Goal: Task Accomplishment & Management: Complete application form

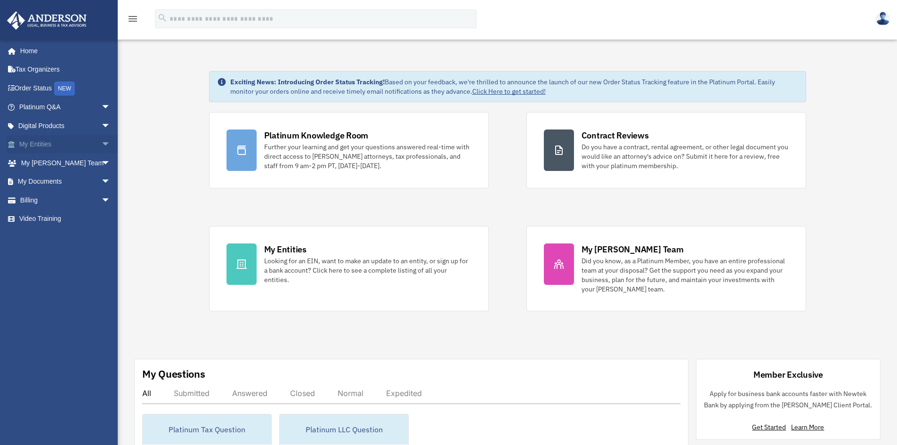
drag, startPoint x: 0, startPoint y: 0, endPoint x: 46, endPoint y: 147, distance: 154.0
click at [46, 147] on link "My Entities arrow_drop_down" at bounding box center [66, 144] width 118 height 19
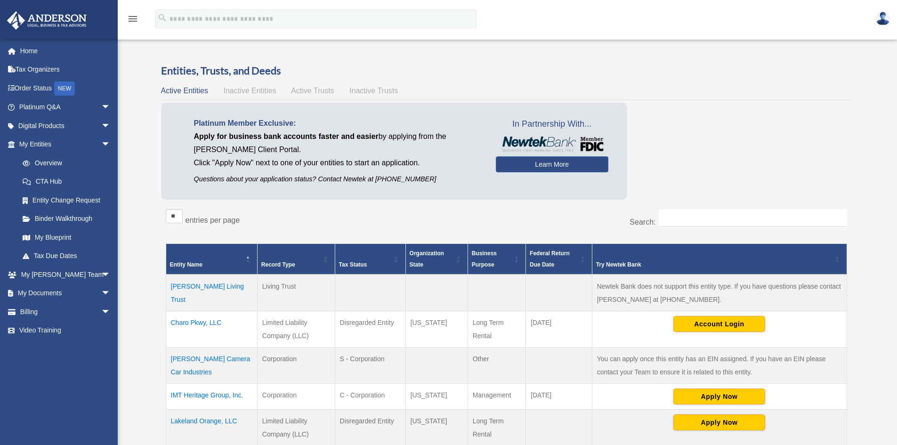
click at [208, 326] on td "Charo Pkwy, LLC" at bounding box center [211, 329] width 91 height 36
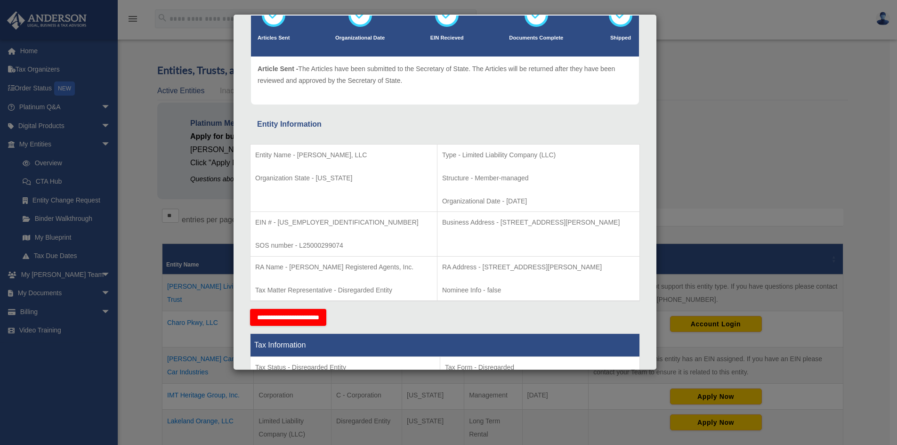
scroll to position [94, 0]
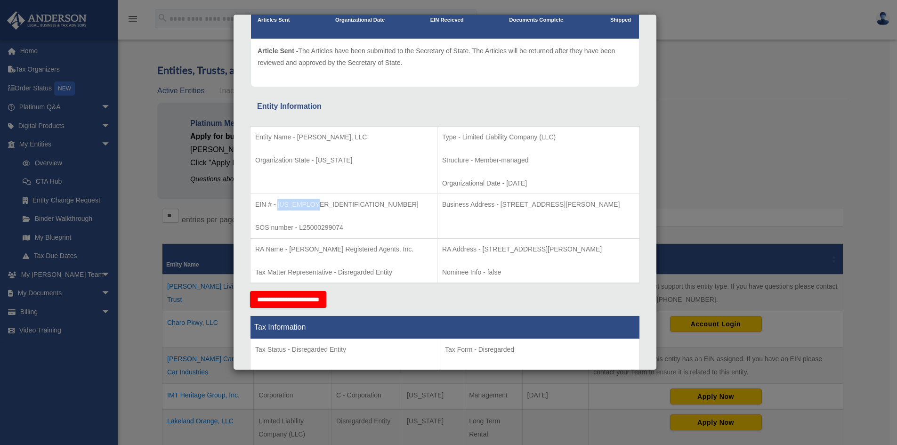
drag, startPoint x: 278, startPoint y: 205, endPoint x: 314, endPoint y: 206, distance: 35.3
click at [314, 206] on p "EIN # - 39-2917302" at bounding box center [343, 205] width 177 height 12
copy p "39-2917302"
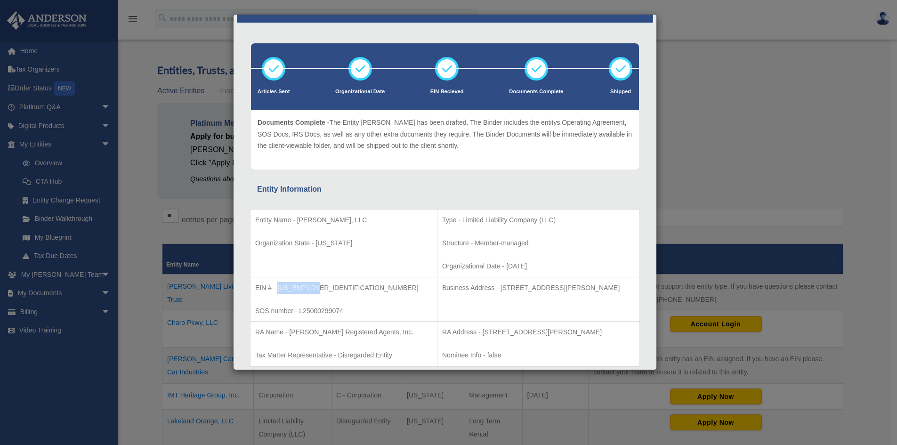
scroll to position [0, 0]
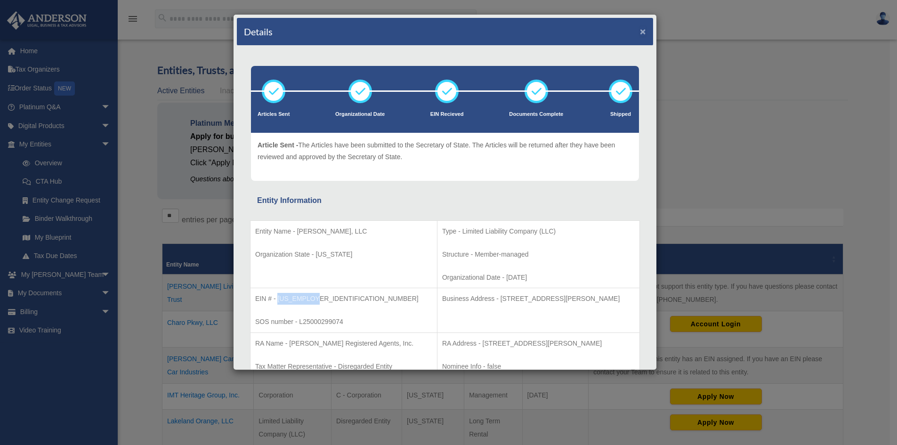
click at [640, 34] on button "×" at bounding box center [643, 31] width 6 height 10
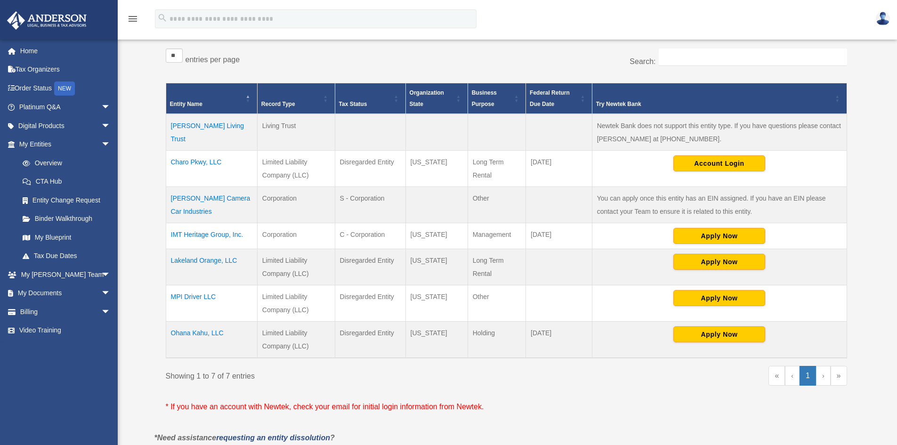
scroll to position [188, 0]
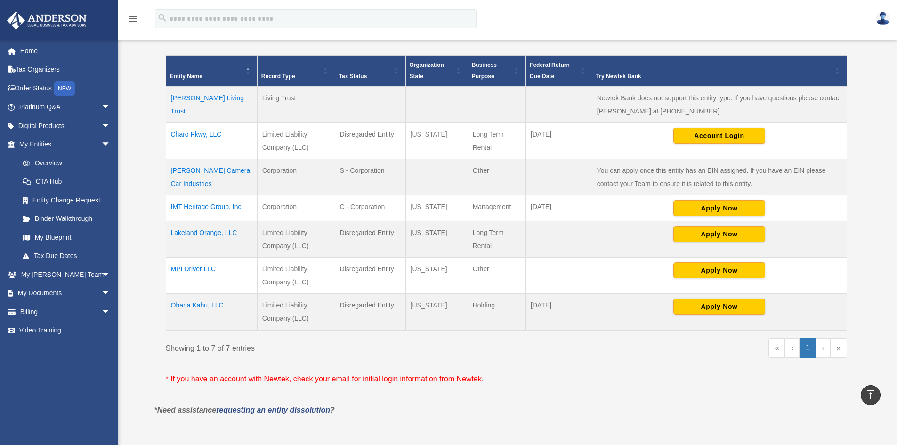
click at [207, 231] on td "Lakeland Orange, LLC" at bounding box center [211, 239] width 91 height 36
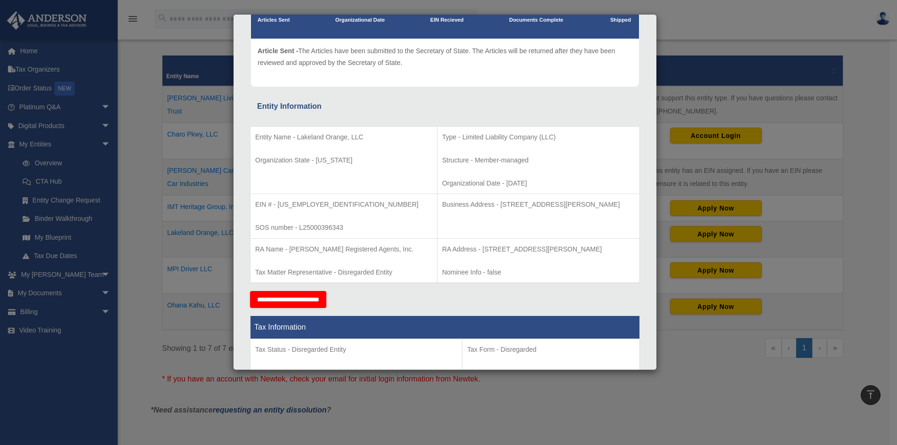
scroll to position [0, 0]
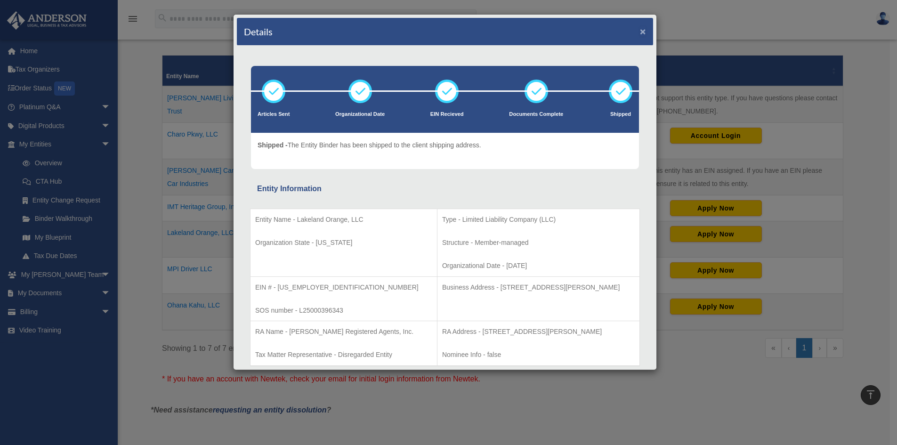
click at [640, 33] on button "×" at bounding box center [643, 31] width 6 height 10
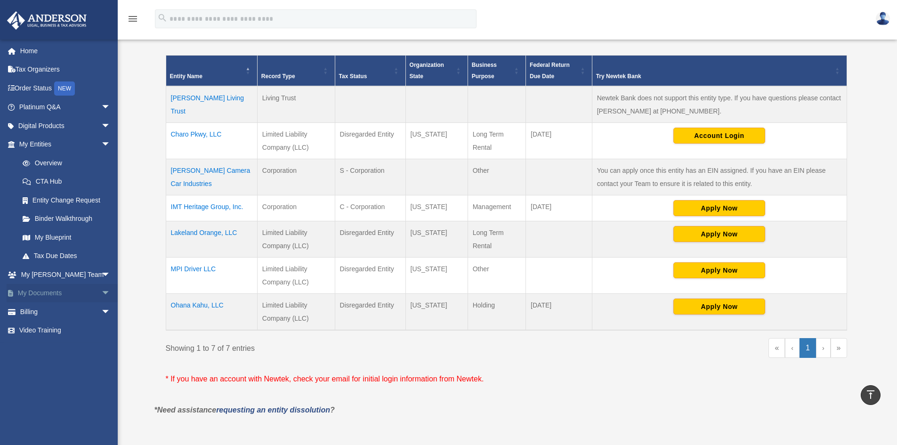
click at [64, 291] on link "My Documents arrow_drop_down" at bounding box center [66, 293] width 118 height 19
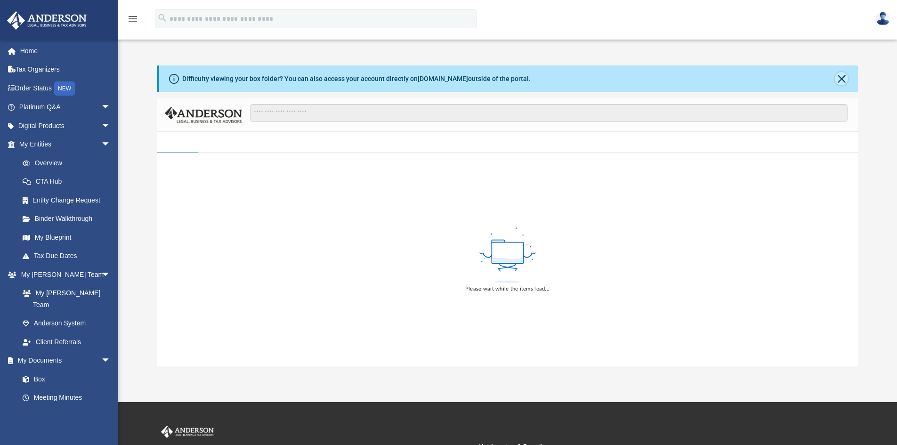
click at [835, 78] on button "Close" at bounding box center [841, 78] width 13 height 13
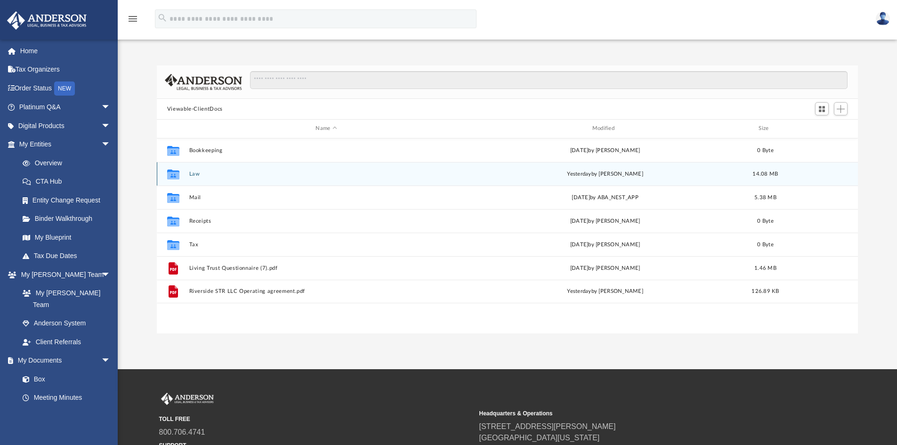
scroll to position [207, 694]
click at [215, 171] on button "Law" at bounding box center [326, 174] width 274 height 6
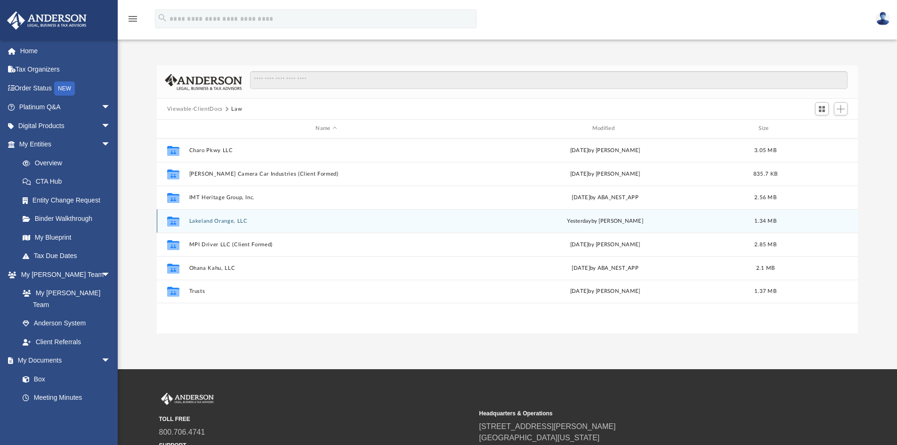
click at [219, 222] on button "Lakeland Orange, LLC" at bounding box center [326, 221] width 274 height 6
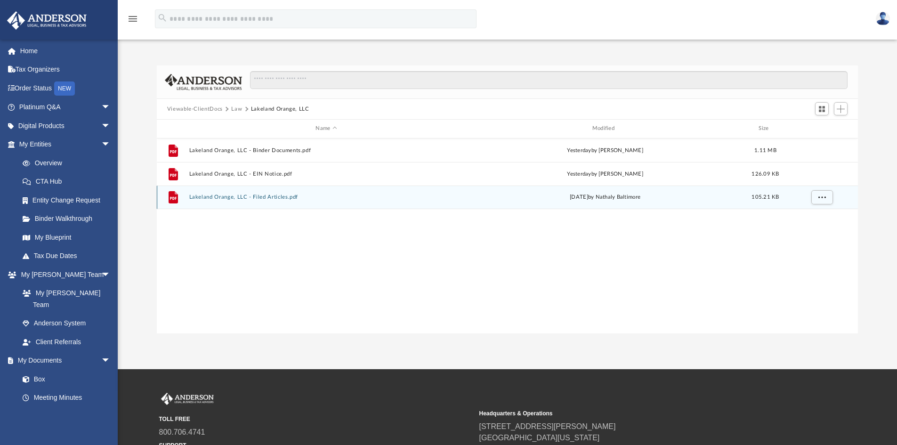
click at [265, 200] on button "Lakeland Orange, LLC - Filed Articles.pdf" at bounding box center [326, 197] width 274 height 6
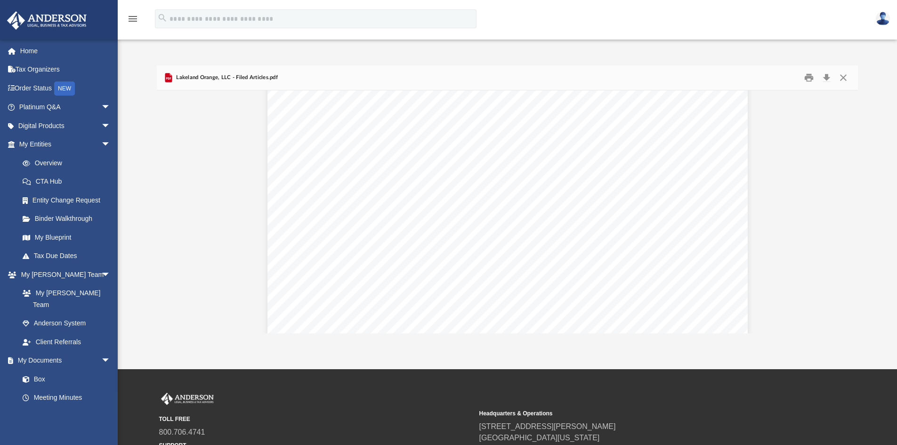
scroll to position [1412, 0]
click at [846, 77] on button "Close" at bounding box center [843, 78] width 17 height 15
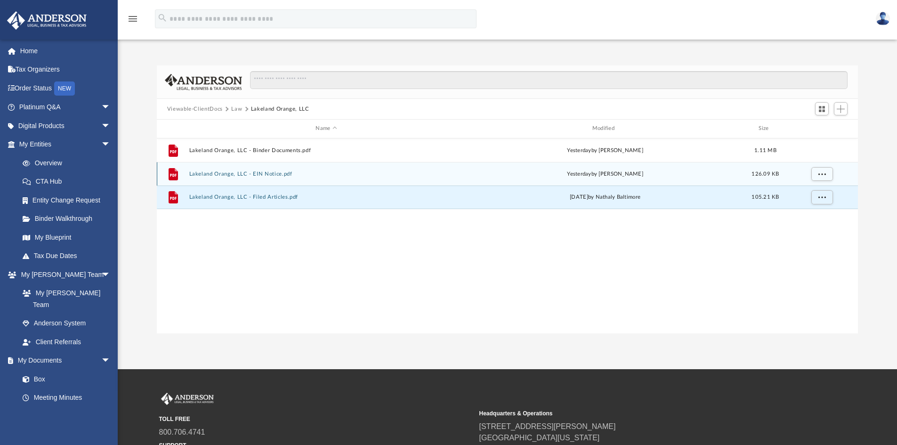
click at [273, 171] on button "Lakeland Orange, LLC - EIN Notice.pdf" at bounding box center [326, 174] width 274 height 6
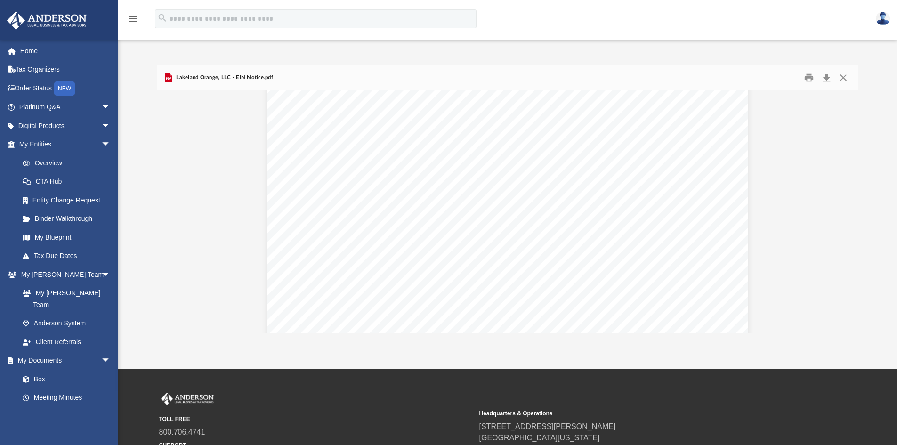
scroll to position [2935, 0]
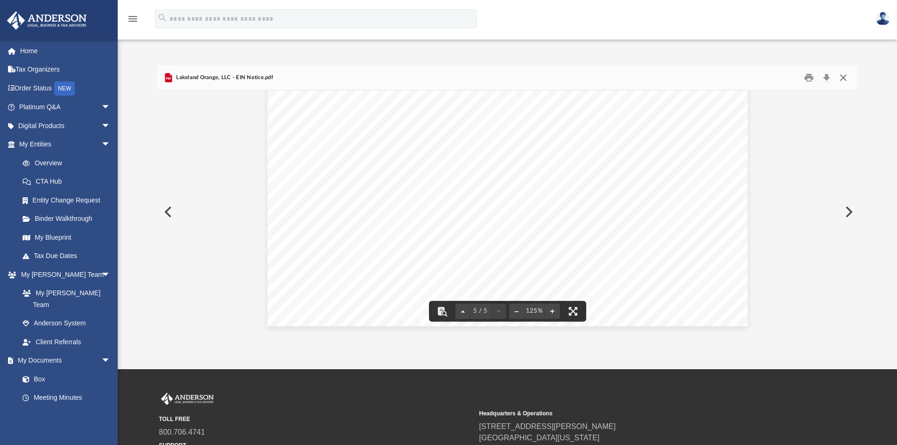
click at [847, 79] on button "Close" at bounding box center [843, 78] width 17 height 15
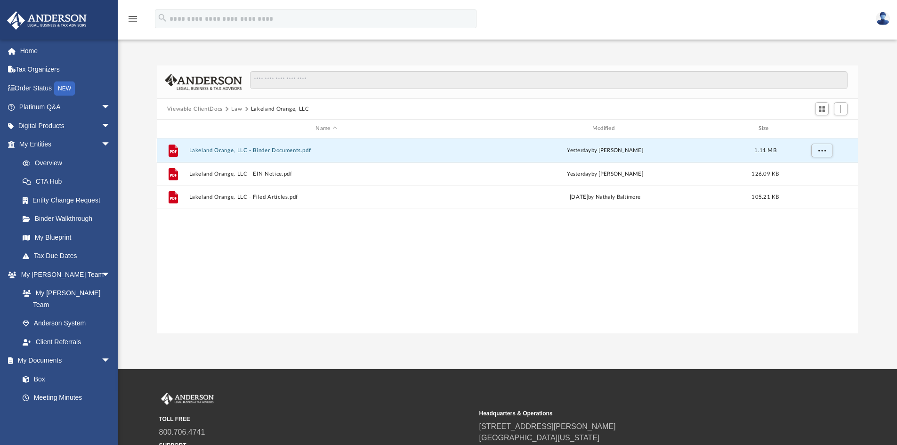
click at [229, 153] on button "Lakeland Orange, LLC - Binder Documents.pdf" at bounding box center [326, 150] width 274 height 6
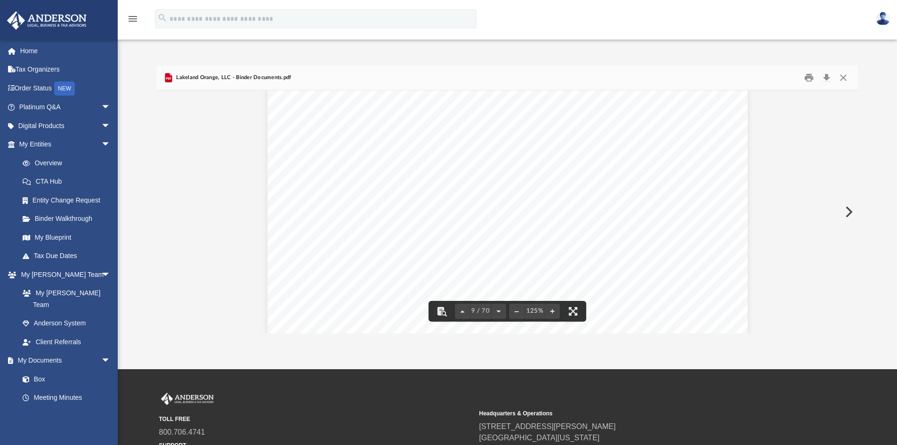
scroll to position [5367, 0]
click at [101, 107] on span "arrow_drop_down" at bounding box center [110, 107] width 19 height 19
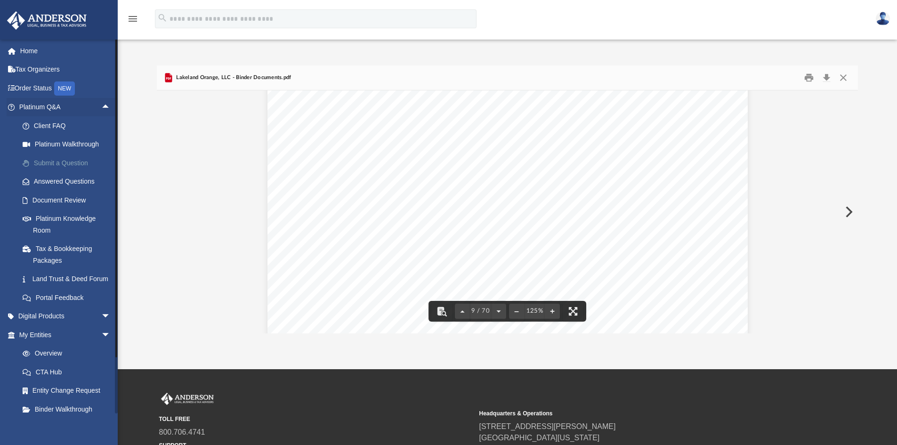
click at [73, 161] on link "Submit a Question" at bounding box center [69, 162] width 112 height 19
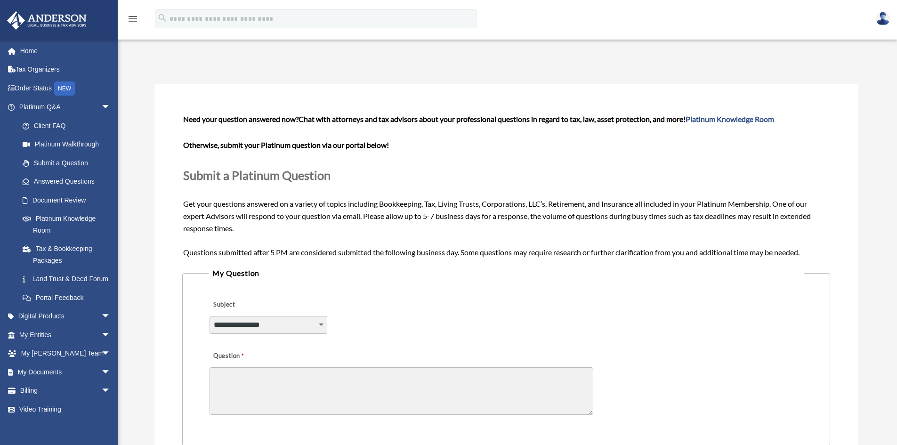
click at [327, 326] on select "**********" at bounding box center [269, 325] width 118 height 18
select select "******"
click at [210, 316] on select "**********" at bounding box center [269, 325] width 118 height 18
click at [230, 383] on textarea "Question" at bounding box center [402, 391] width 384 height 48
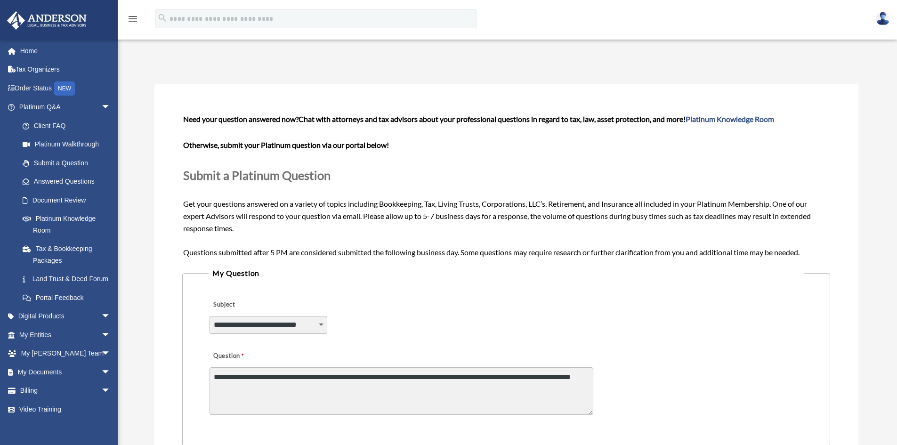
click at [249, 376] on textarea "**********" at bounding box center [402, 391] width 384 height 48
click at [303, 384] on textarea "**********" at bounding box center [402, 391] width 384 height 48
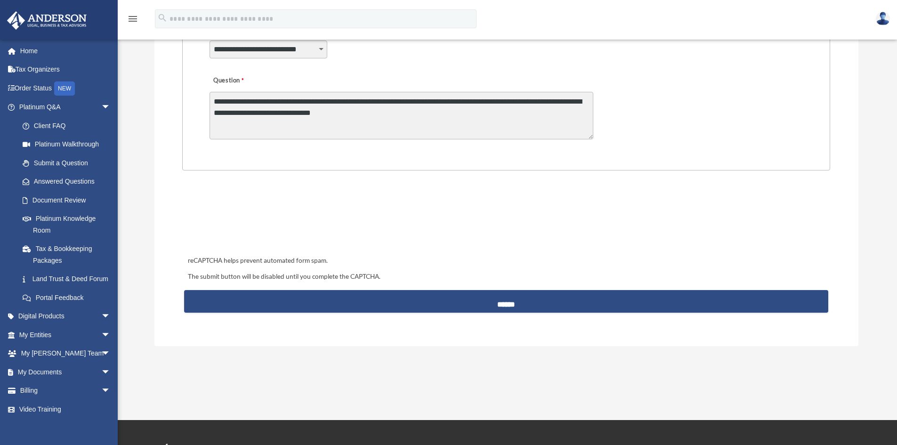
scroll to position [282, 0]
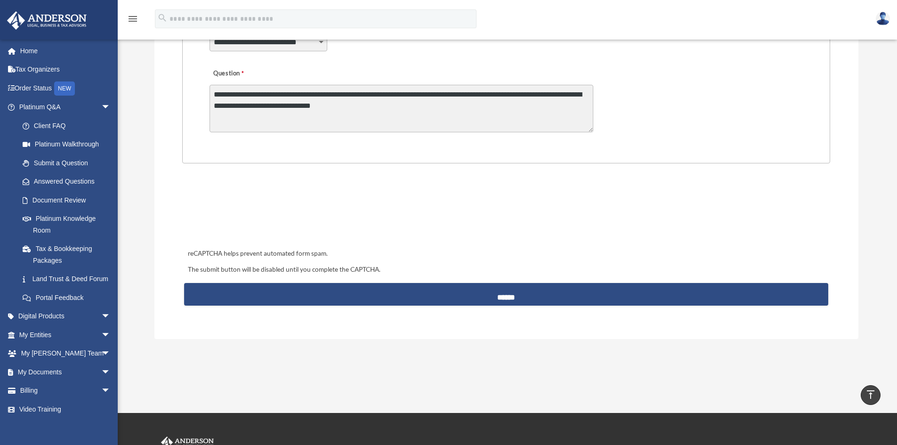
type textarea "**********"
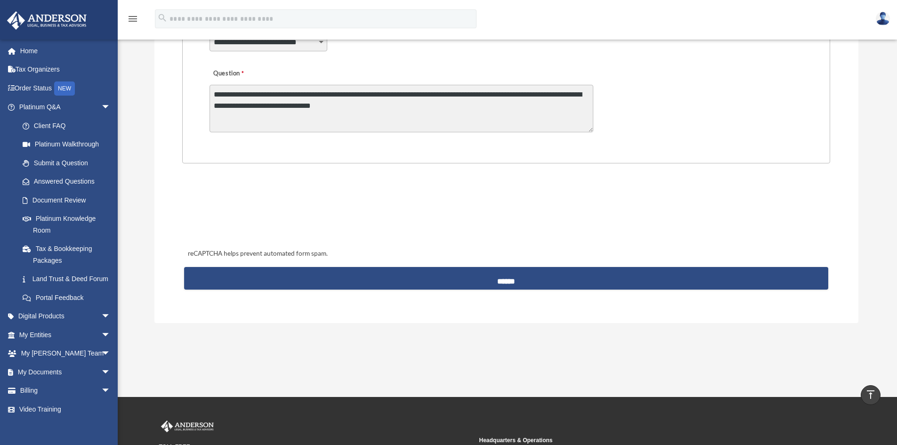
drag, startPoint x: 443, startPoint y: 112, endPoint x: 200, endPoint y: 92, distance: 243.7
click at [200, 92] on fieldset "**********" at bounding box center [505, 73] width 647 height 179
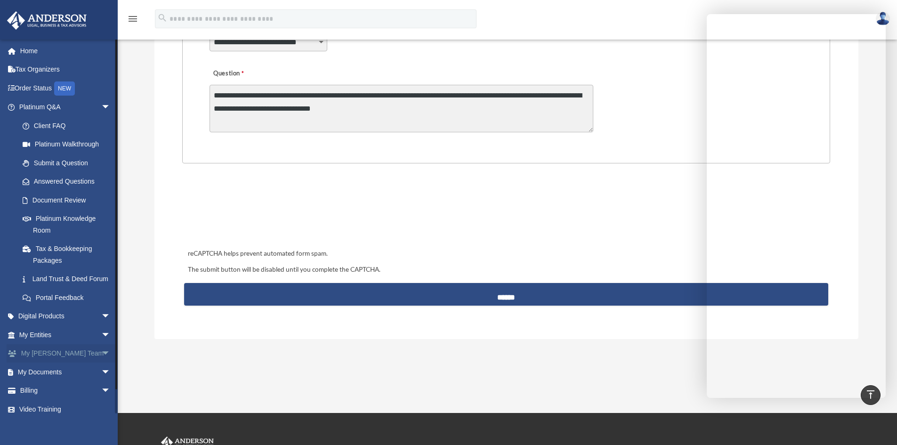
click at [101, 361] on span "arrow_drop_down" at bounding box center [110, 353] width 19 height 19
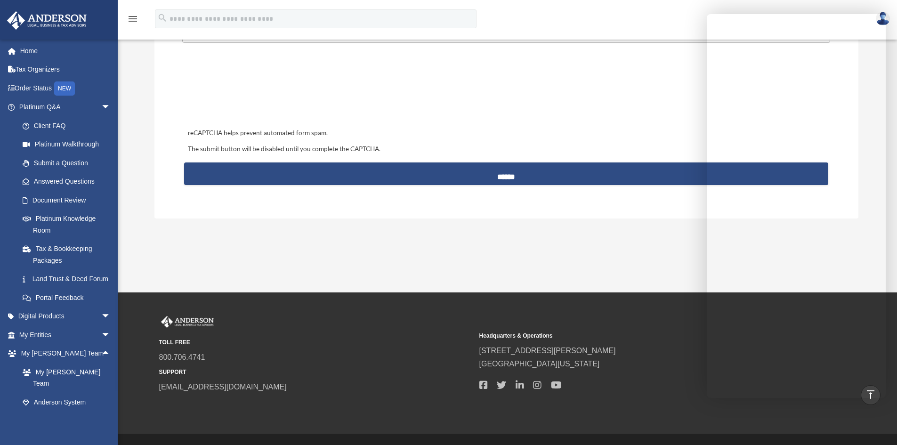
scroll to position [424, 0]
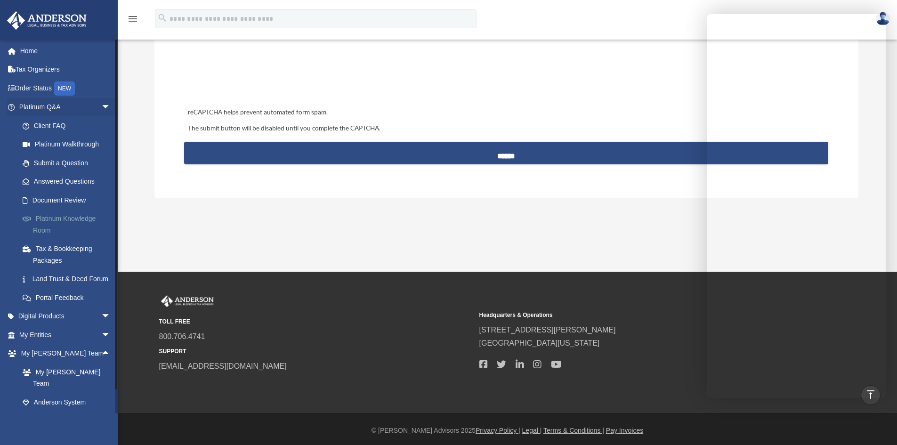
click at [81, 221] on link "Platinum Knowledge Room" at bounding box center [69, 225] width 112 height 30
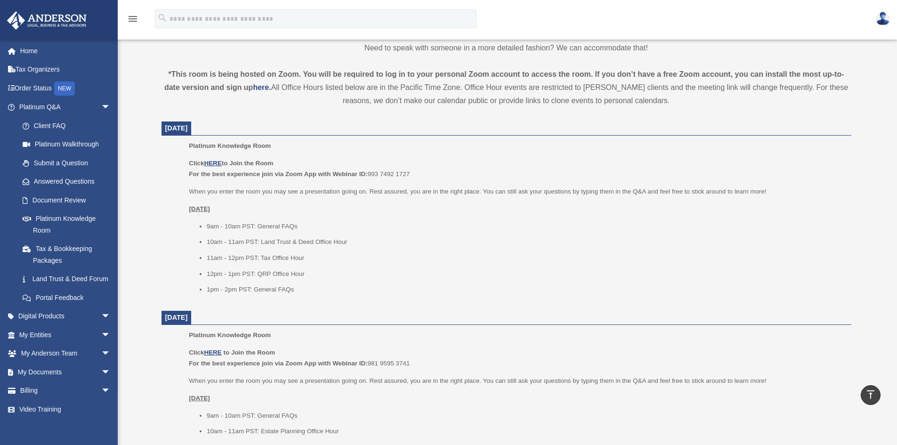
scroll to position [377, 0]
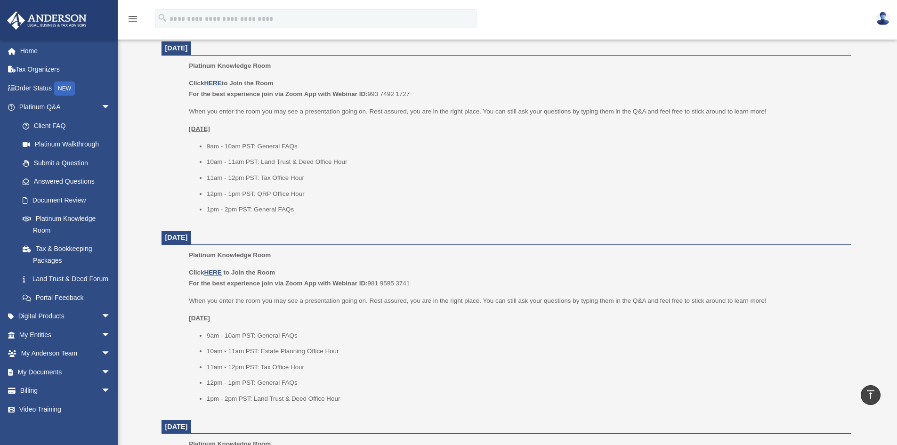
click at [213, 81] on u "HERE" at bounding box center [212, 83] width 17 height 7
click at [64, 343] on link "My Entities arrow_drop_down" at bounding box center [66, 334] width 118 height 19
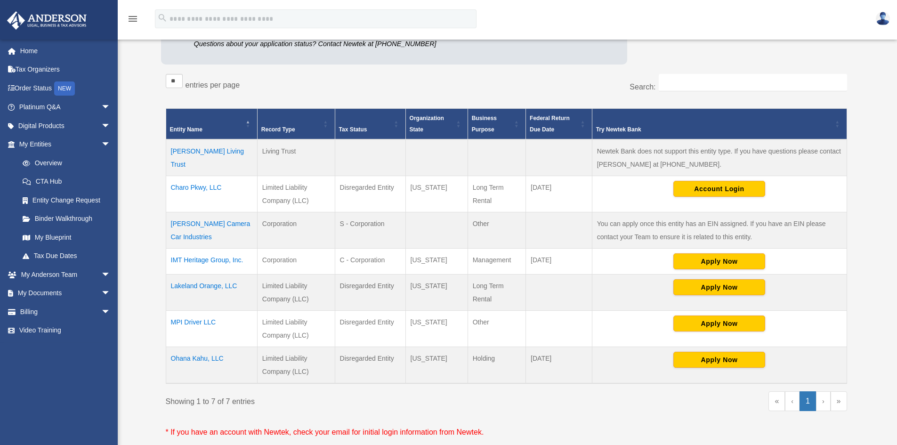
scroll to position [188, 0]
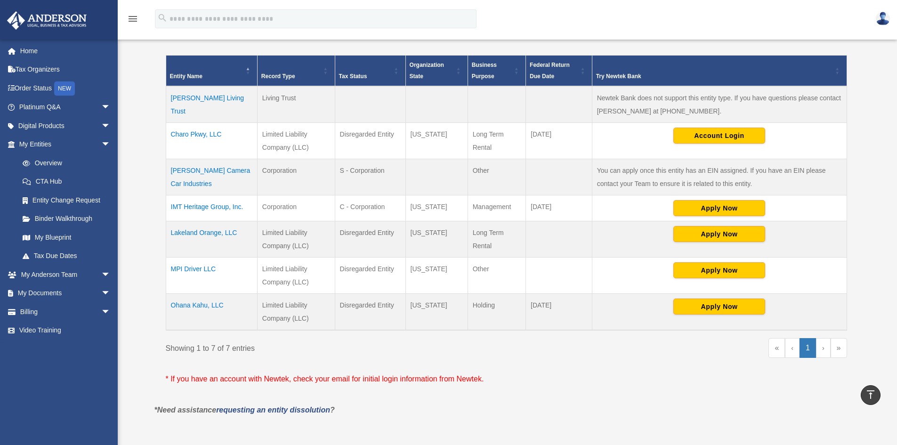
click at [225, 235] on td "Lakeland Orange, LLC" at bounding box center [211, 239] width 91 height 36
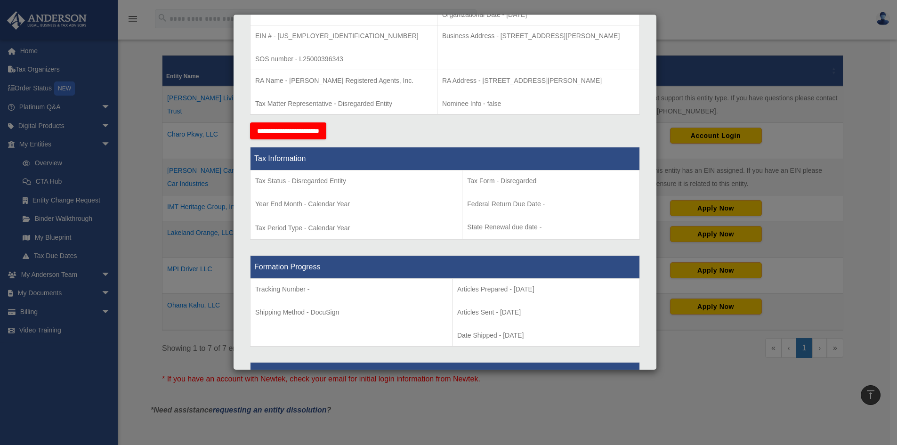
scroll to position [282, 0]
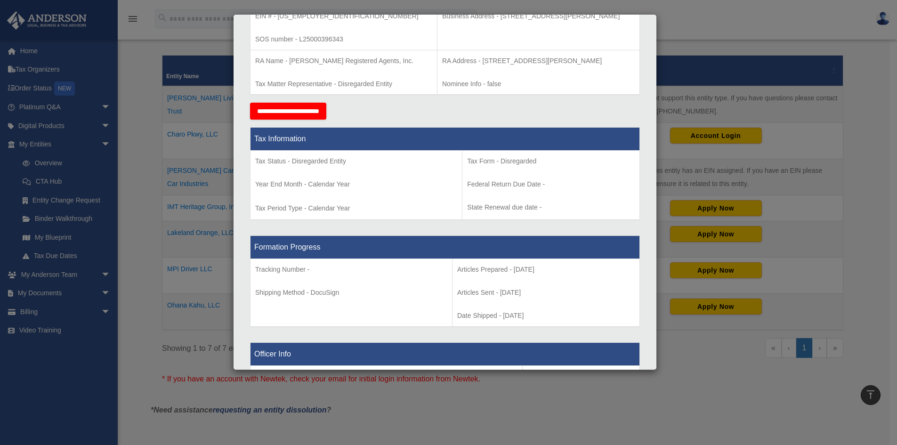
click at [313, 109] on input "**********" at bounding box center [288, 111] width 76 height 17
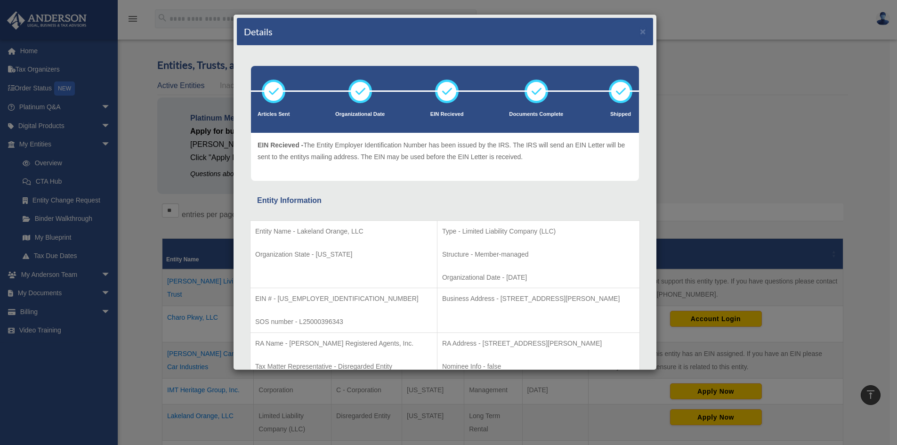
scroll to position [0, 0]
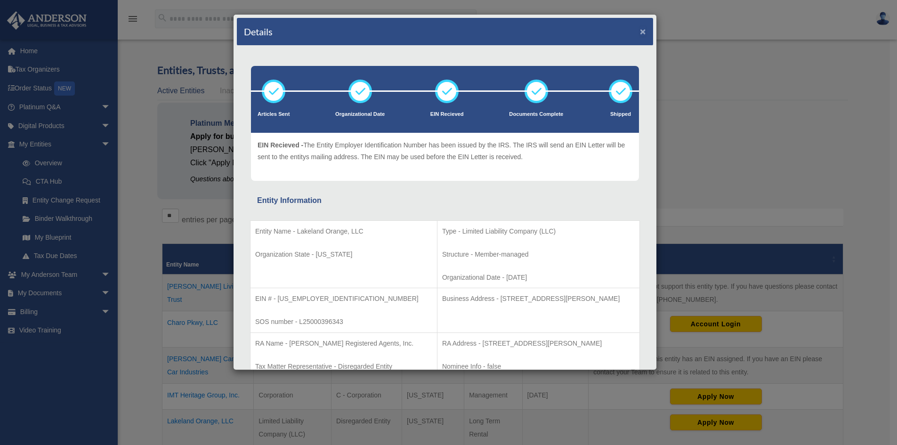
click at [640, 30] on button "×" at bounding box center [643, 31] width 6 height 10
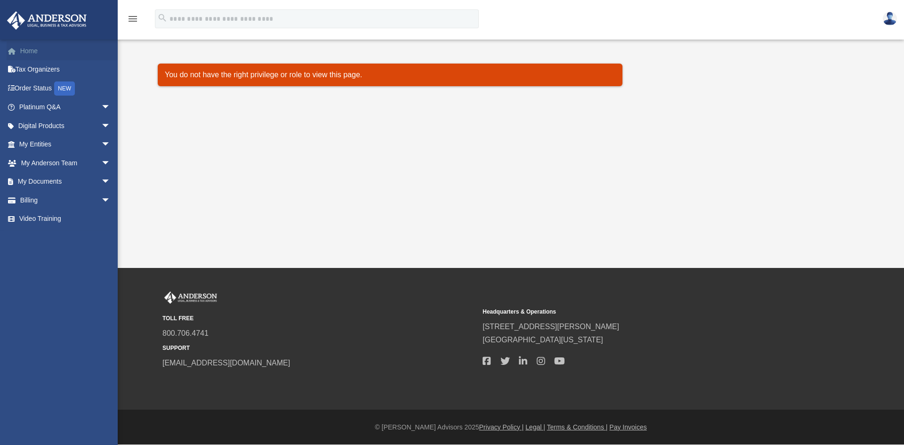
click at [39, 47] on link "Home" at bounding box center [66, 50] width 118 height 19
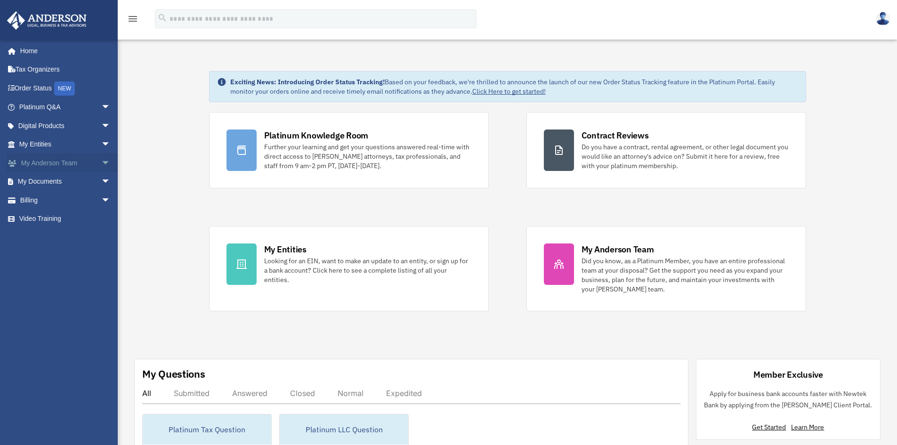
click at [101, 163] on span "arrow_drop_down" at bounding box center [110, 162] width 19 height 19
click at [91, 184] on link "My Anderson Team" at bounding box center [69, 181] width 112 height 19
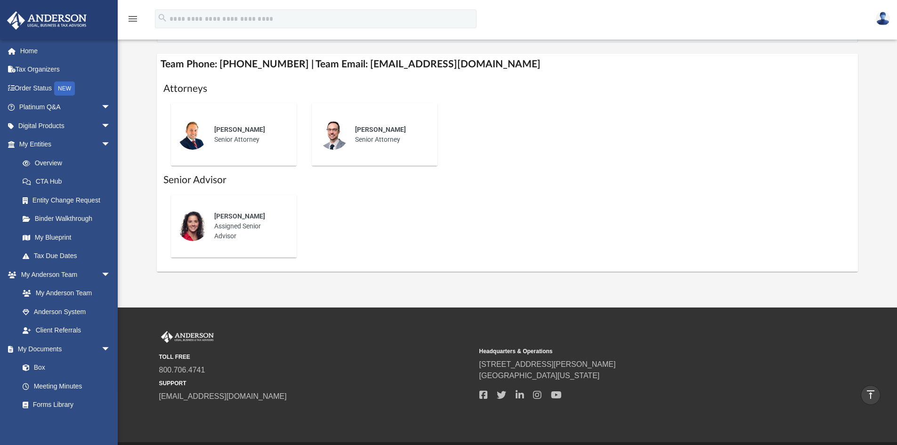
scroll to position [367, 0]
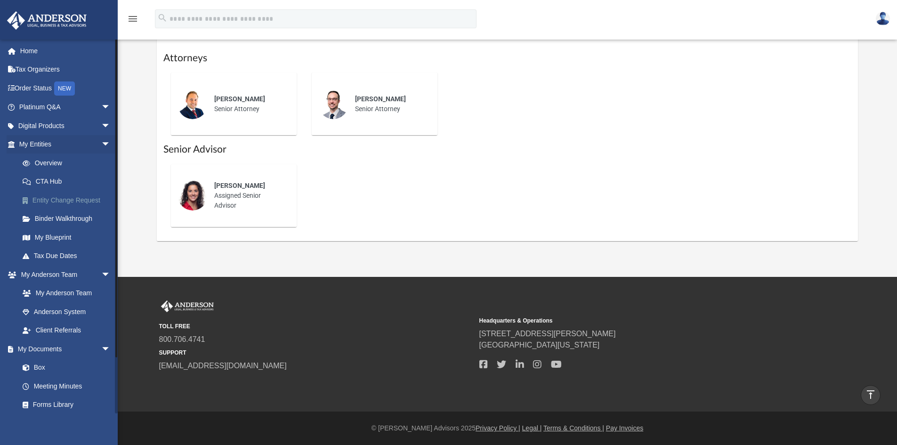
click at [65, 201] on link "Entity Change Request" at bounding box center [69, 200] width 112 height 19
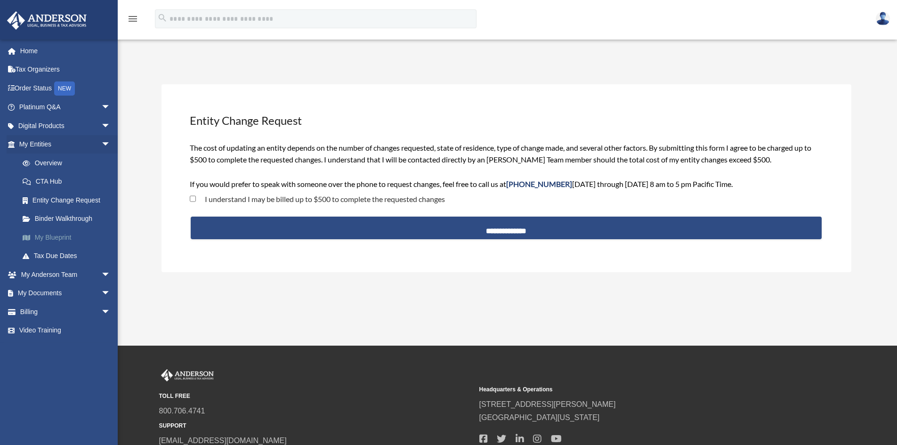
click at [62, 237] on link "My Blueprint" at bounding box center [69, 237] width 112 height 19
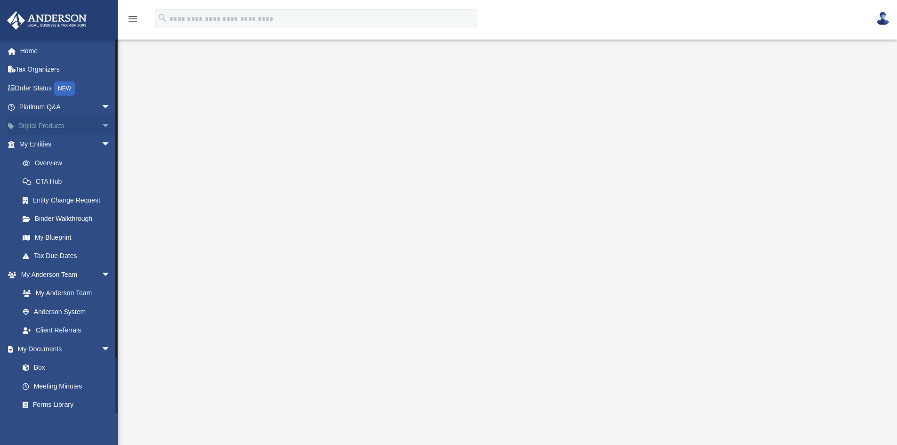
click at [52, 122] on link "Digital Products arrow_drop_down" at bounding box center [66, 125] width 118 height 19
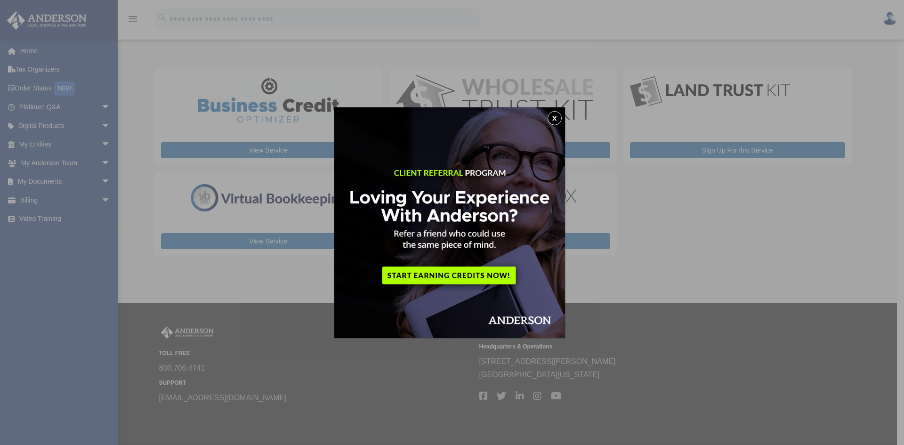
click at [557, 118] on button "x" at bounding box center [555, 118] width 14 height 14
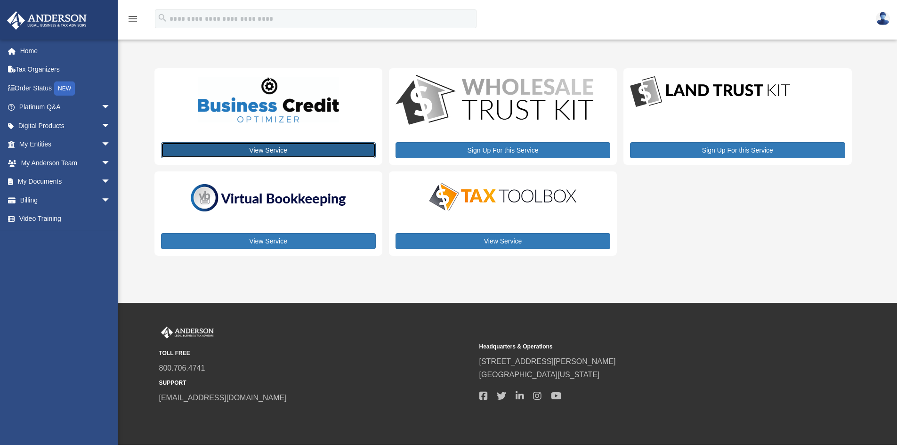
click at [262, 153] on link "View Service" at bounding box center [268, 150] width 215 height 16
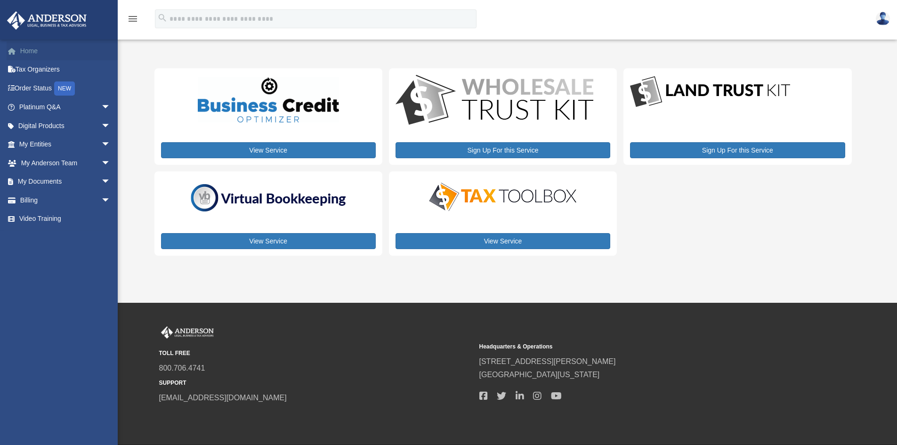
click at [25, 54] on link "Home" at bounding box center [66, 50] width 118 height 19
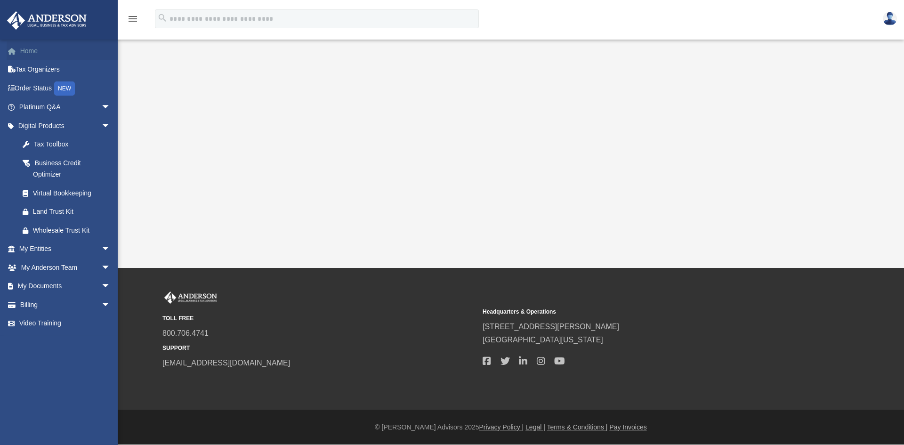
click at [22, 51] on link "Home" at bounding box center [66, 50] width 118 height 19
click at [52, 285] on link "My Documents arrow_drop_down" at bounding box center [66, 286] width 118 height 19
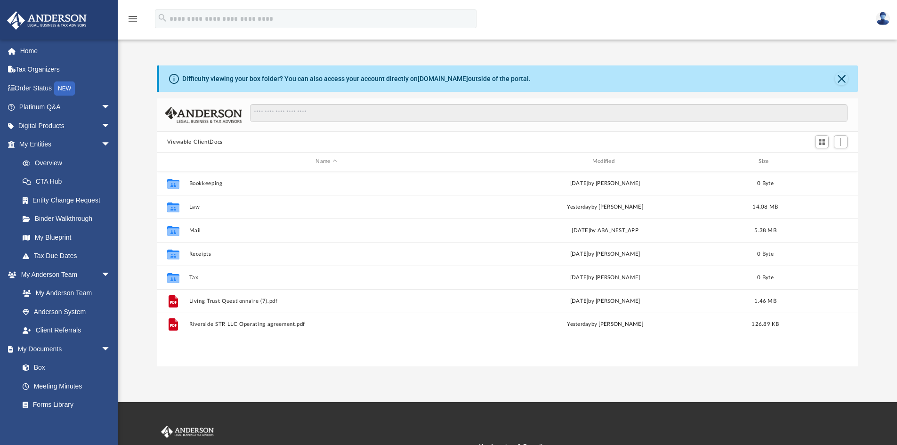
scroll to position [207, 694]
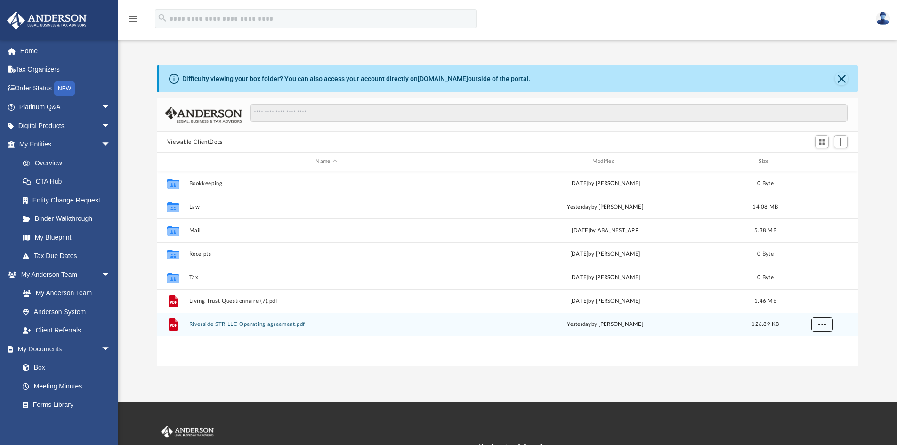
click at [818, 324] on span "More options" at bounding box center [822, 324] width 8 height 5
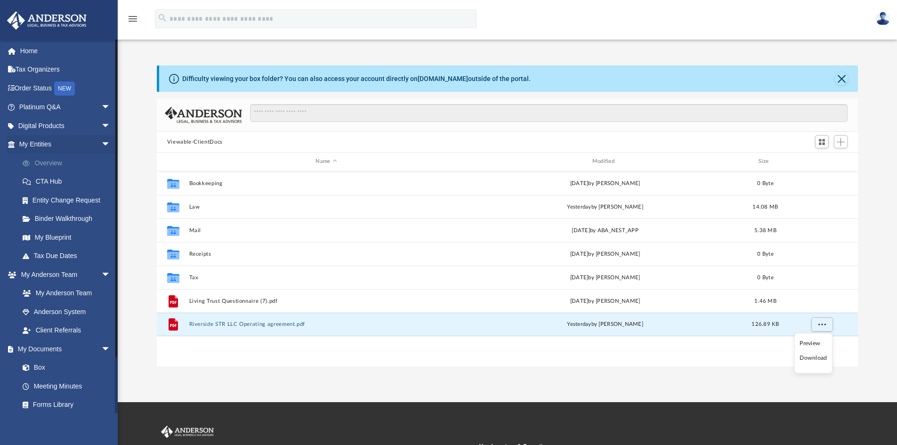
click at [67, 163] on link "Overview" at bounding box center [69, 162] width 112 height 19
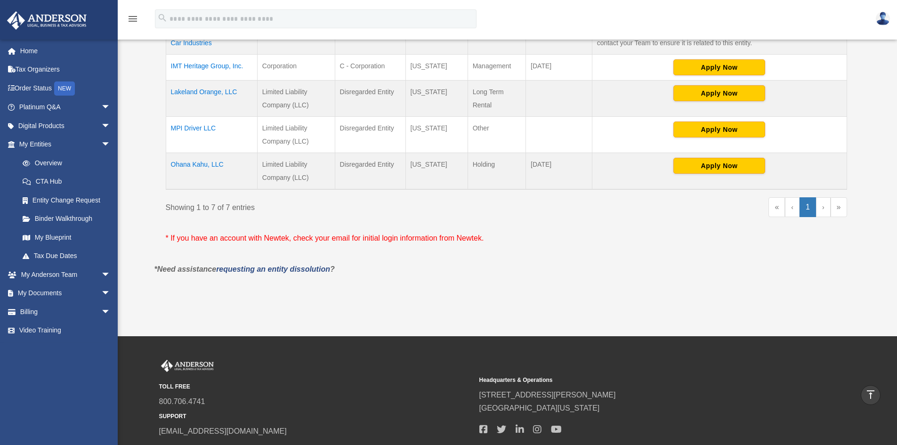
scroll to position [330, 0]
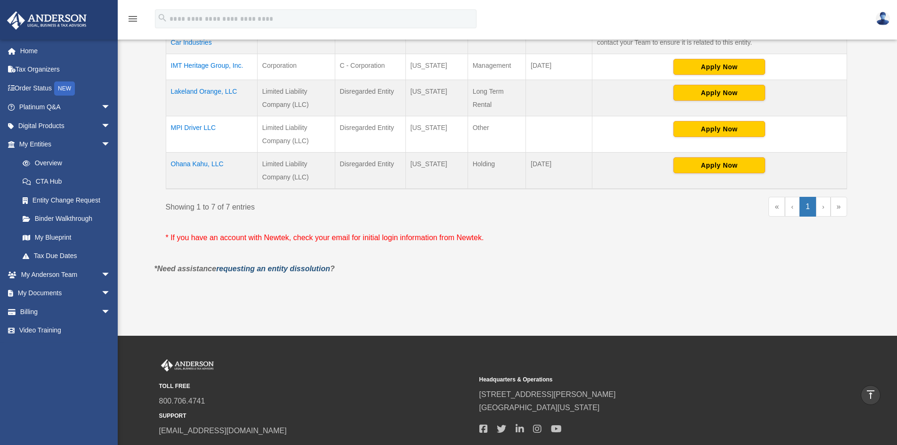
click at [311, 271] on link "requesting an entity dissolution" at bounding box center [273, 269] width 114 height 8
click at [80, 105] on link "Platinum Q&A arrow_drop_down" at bounding box center [66, 107] width 118 height 19
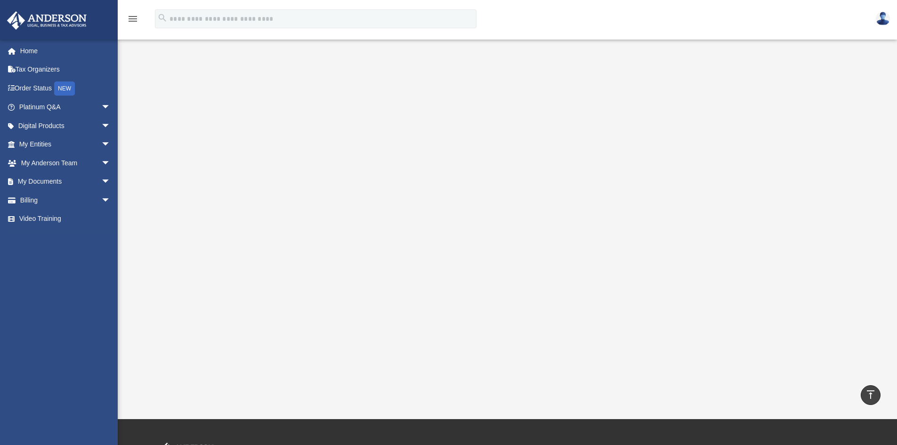
scroll to position [94, 0]
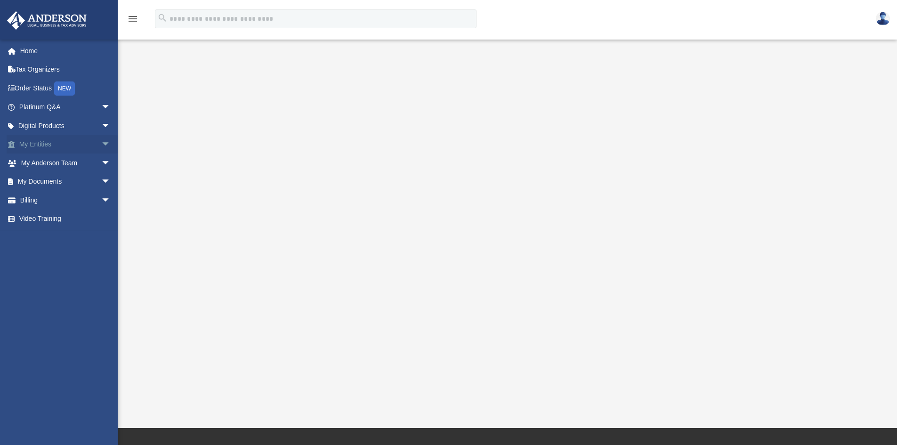
click at [101, 148] on span "arrow_drop_down" at bounding box center [110, 144] width 19 height 19
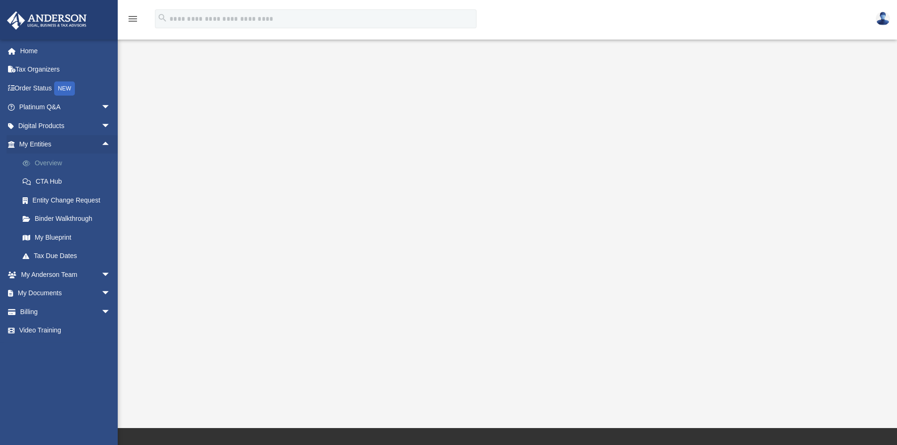
click at [64, 163] on link "Overview" at bounding box center [69, 162] width 112 height 19
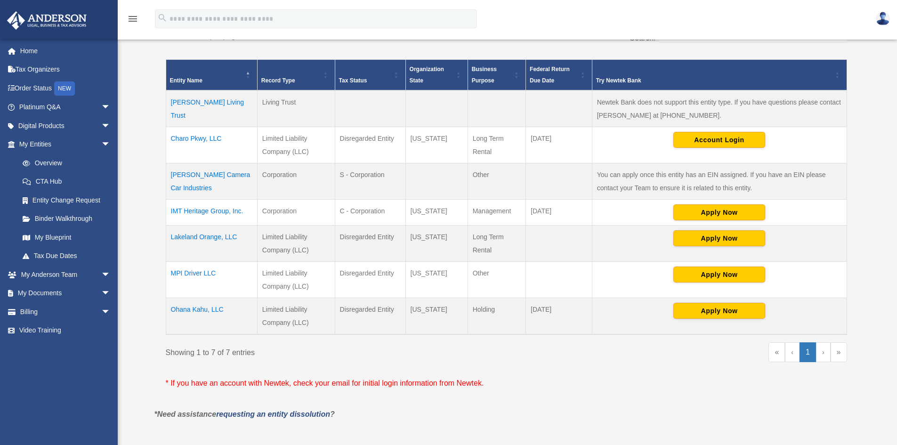
scroll to position [188, 0]
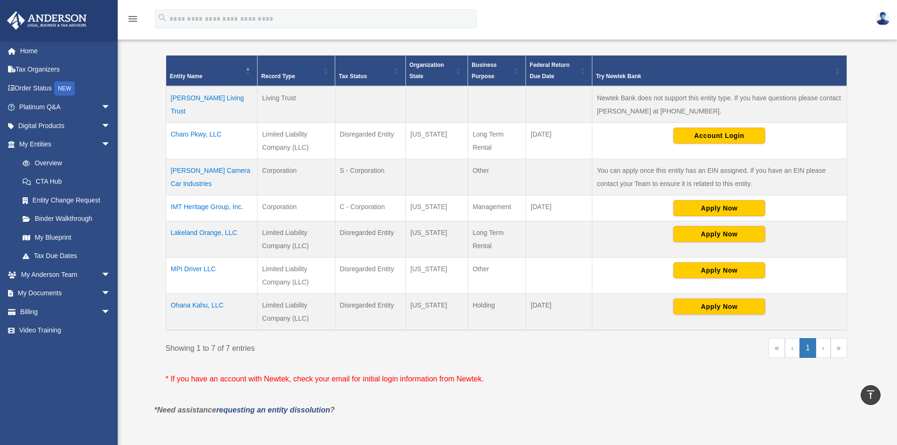
click at [209, 232] on td "Lakeland Orange, LLC" at bounding box center [211, 239] width 91 height 36
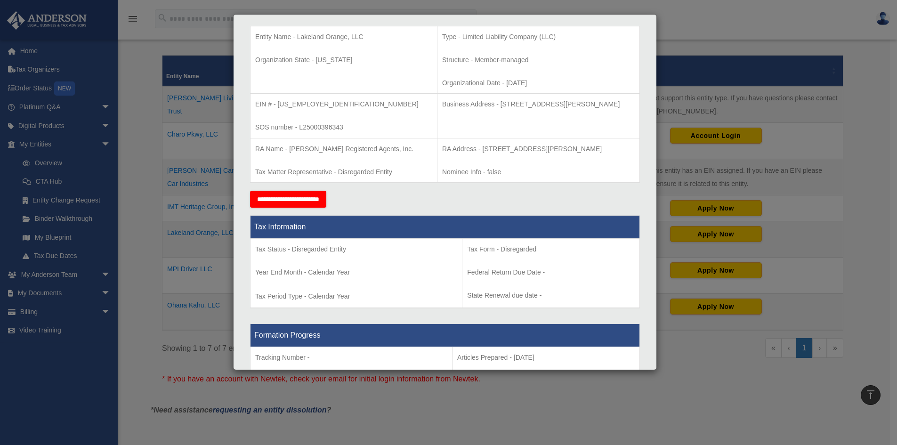
scroll to position [235, 0]
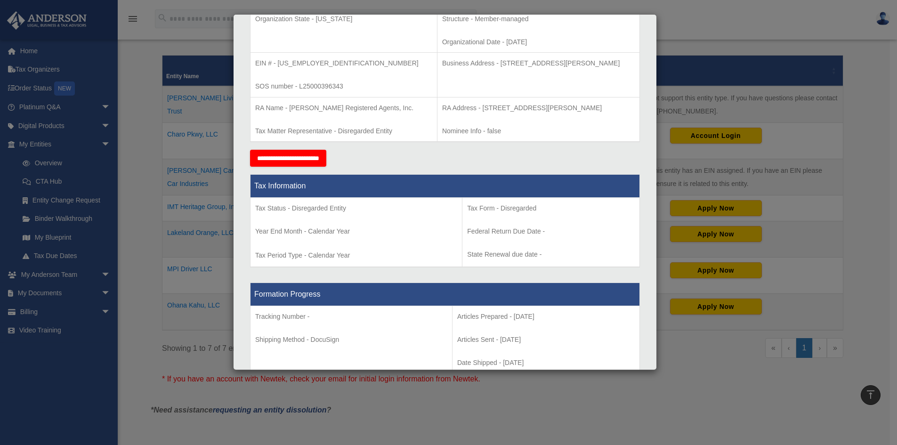
click at [297, 155] on input "**********" at bounding box center [288, 158] width 76 height 17
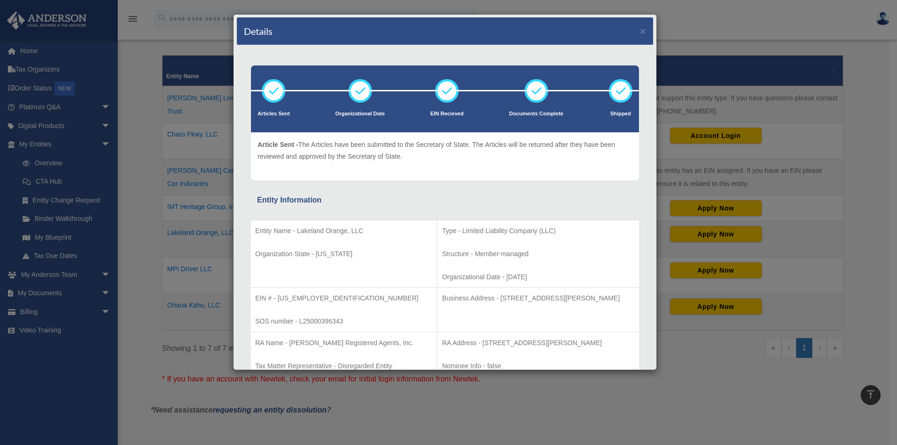
scroll to position [0, 0]
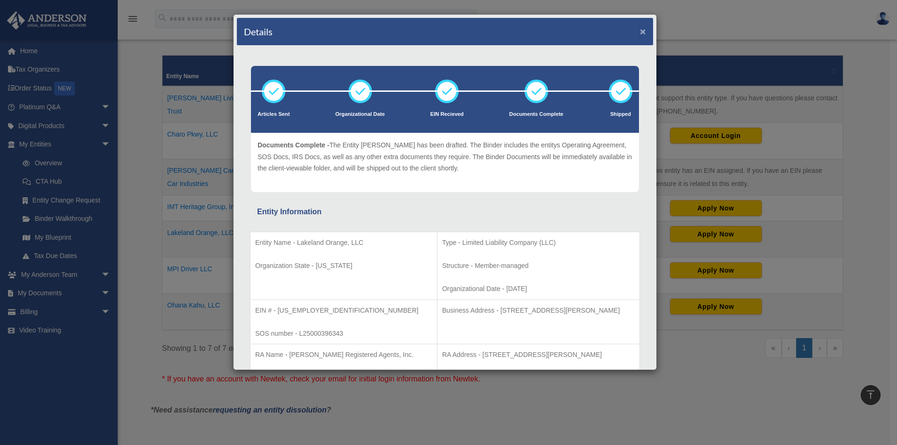
click at [640, 33] on button "×" at bounding box center [643, 31] width 6 height 10
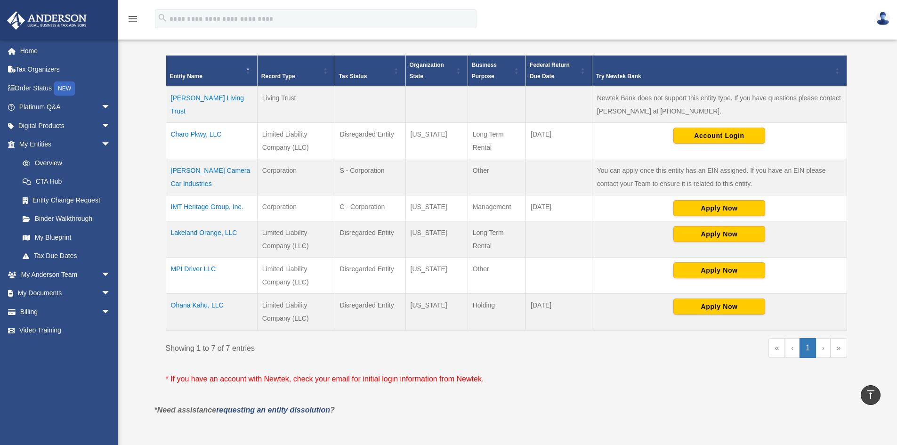
click at [182, 235] on td "Lakeland Orange, LLC" at bounding box center [211, 239] width 91 height 36
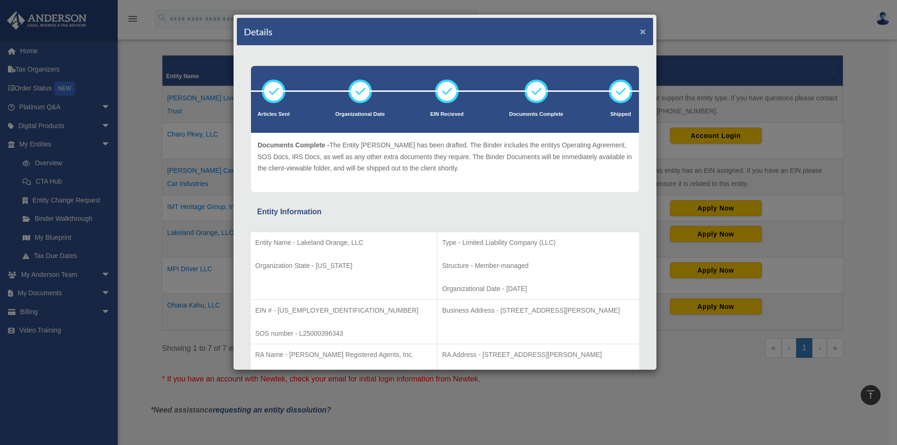
click at [640, 31] on button "×" at bounding box center [643, 31] width 6 height 10
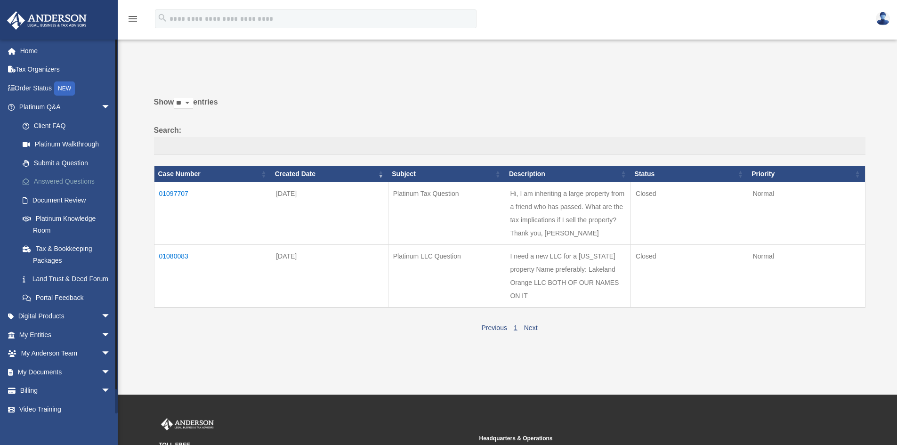
click at [60, 182] on link "Answered Questions" at bounding box center [69, 181] width 112 height 19
click at [162, 190] on td "01097707" at bounding box center [212, 213] width 117 height 63
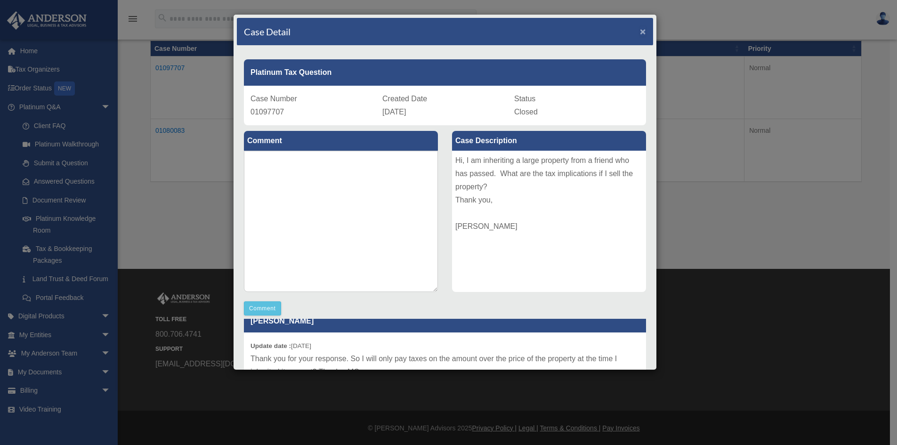
click at [640, 32] on span "×" at bounding box center [643, 31] width 6 height 11
